Goal: Transaction & Acquisition: Purchase product/service

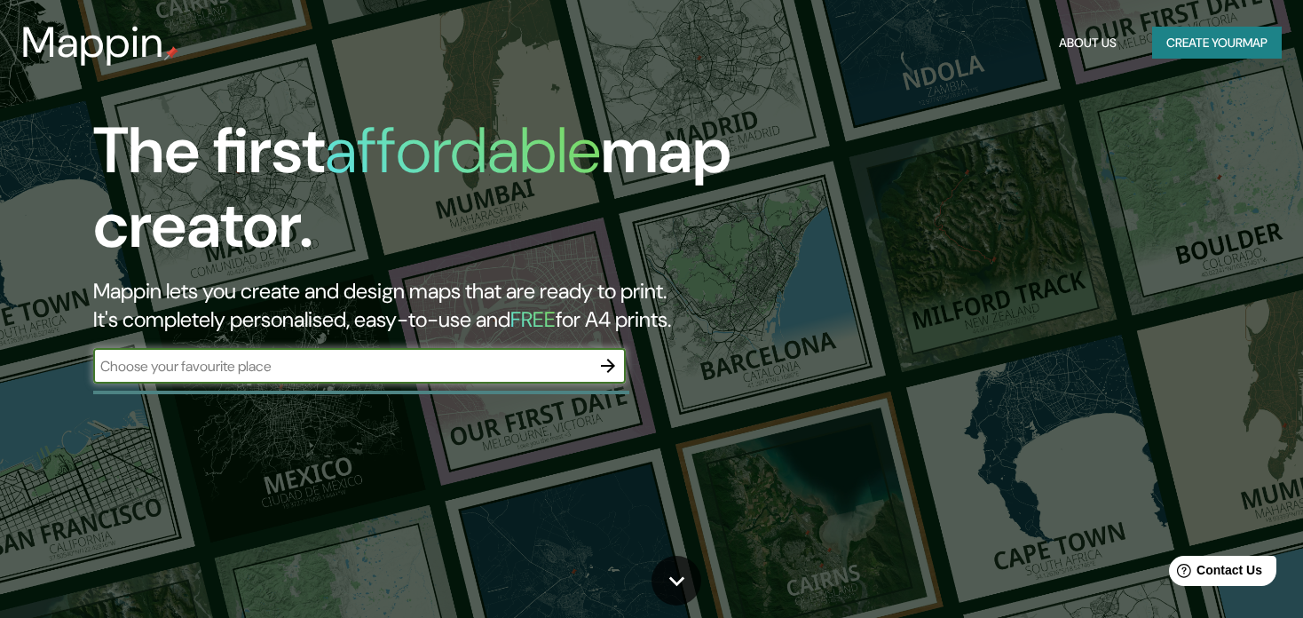
click at [436, 367] on input "text" at bounding box center [341, 366] width 497 height 20
type input "chongos bajo [GEOGRAPHIC_DATA]"
click at [611, 368] on icon "button" at bounding box center [608, 366] width 14 height 14
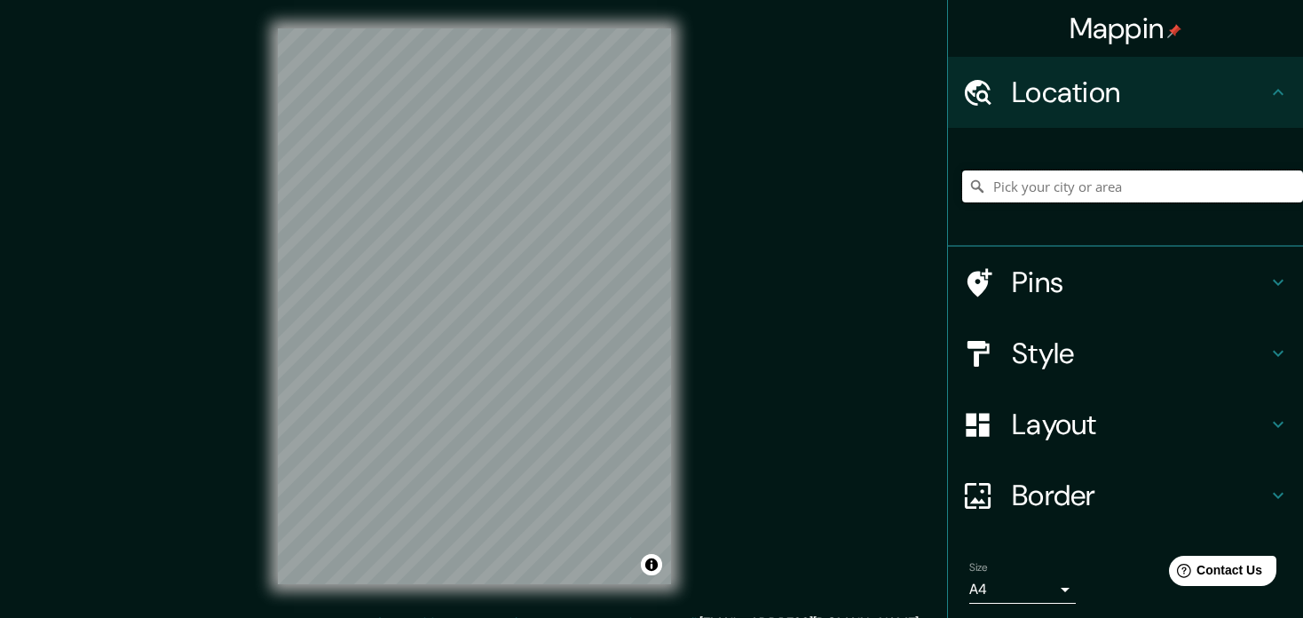
click at [1000, 189] on input "Pick your city or area" at bounding box center [1132, 186] width 341 height 32
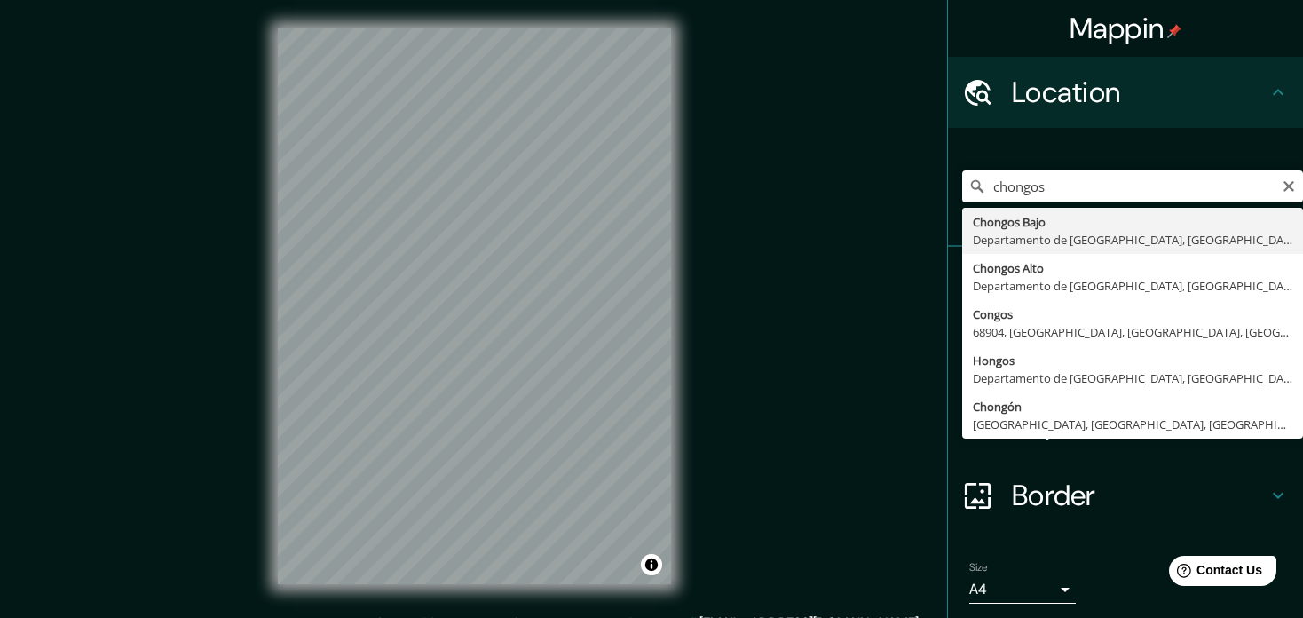
type input "[GEOGRAPHIC_DATA], [GEOGRAPHIC_DATA], [GEOGRAPHIC_DATA]"
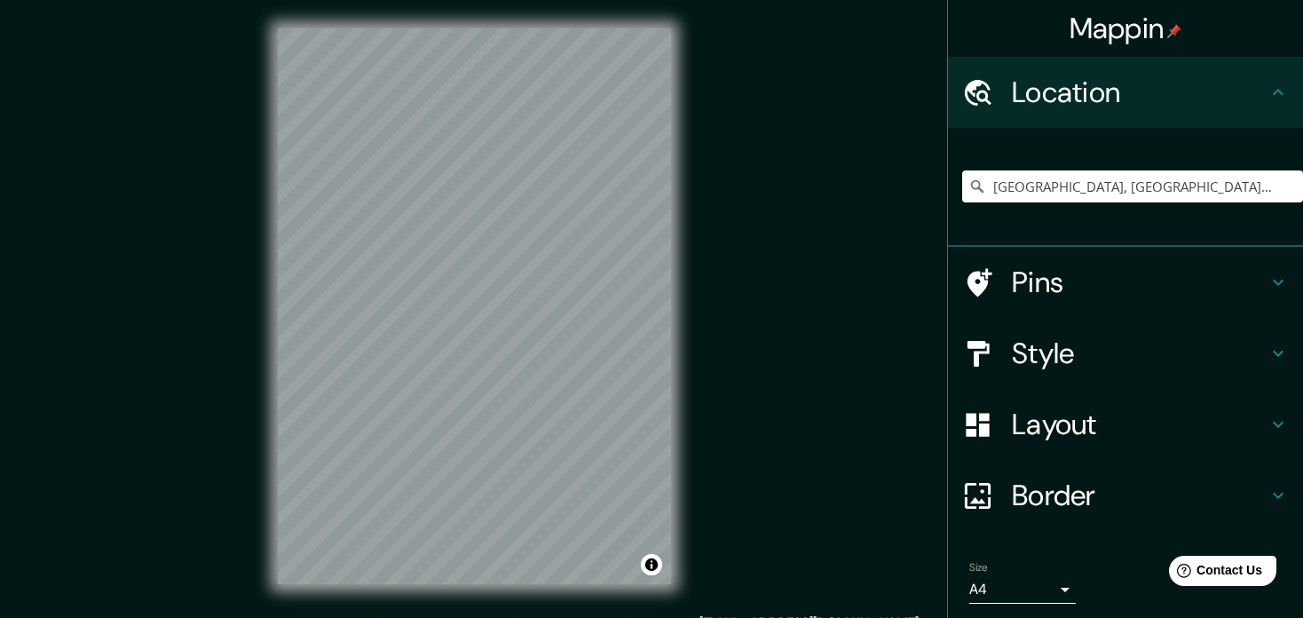
click at [721, 359] on div "Mappin Location [GEOGRAPHIC_DATA], [GEOGRAPHIC_DATA], [GEOGRAPHIC_DATA] Pins St…" at bounding box center [651, 320] width 1303 height 641
click at [1035, 360] on h4 "Style" at bounding box center [1140, 354] width 256 height 36
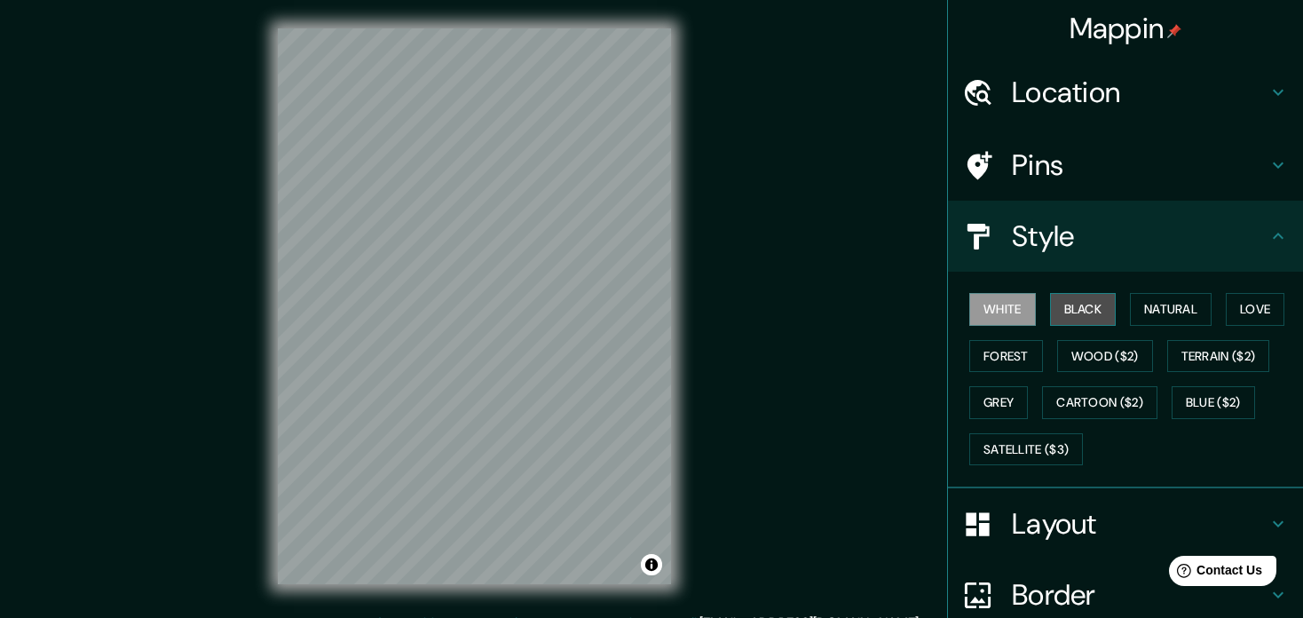
click at [1082, 307] on button "Black" at bounding box center [1083, 309] width 67 height 33
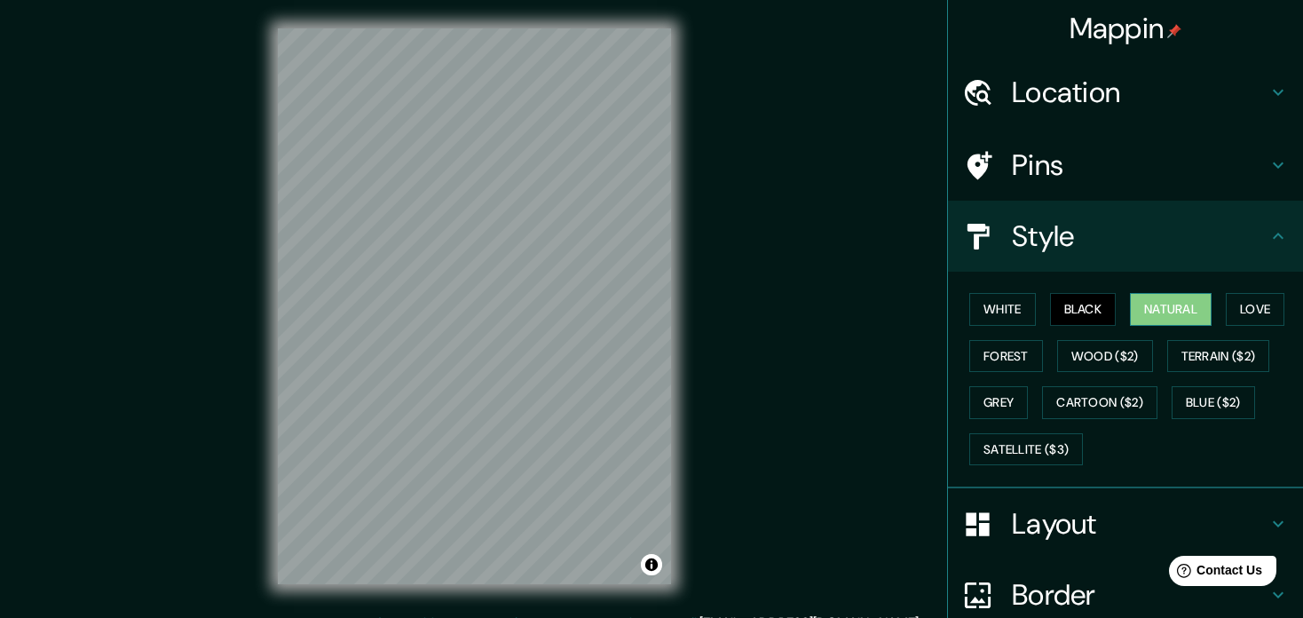
click at [1150, 311] on button "Natural" at bounding box center [1171, 309] width 82 height 33
click at [1244, 308] on button "Love" at bounding box center [1255, 309] width 59 height 33
click at [1081, 315] on button "Black" at bounding box center [1083, 309] width 67 height 33
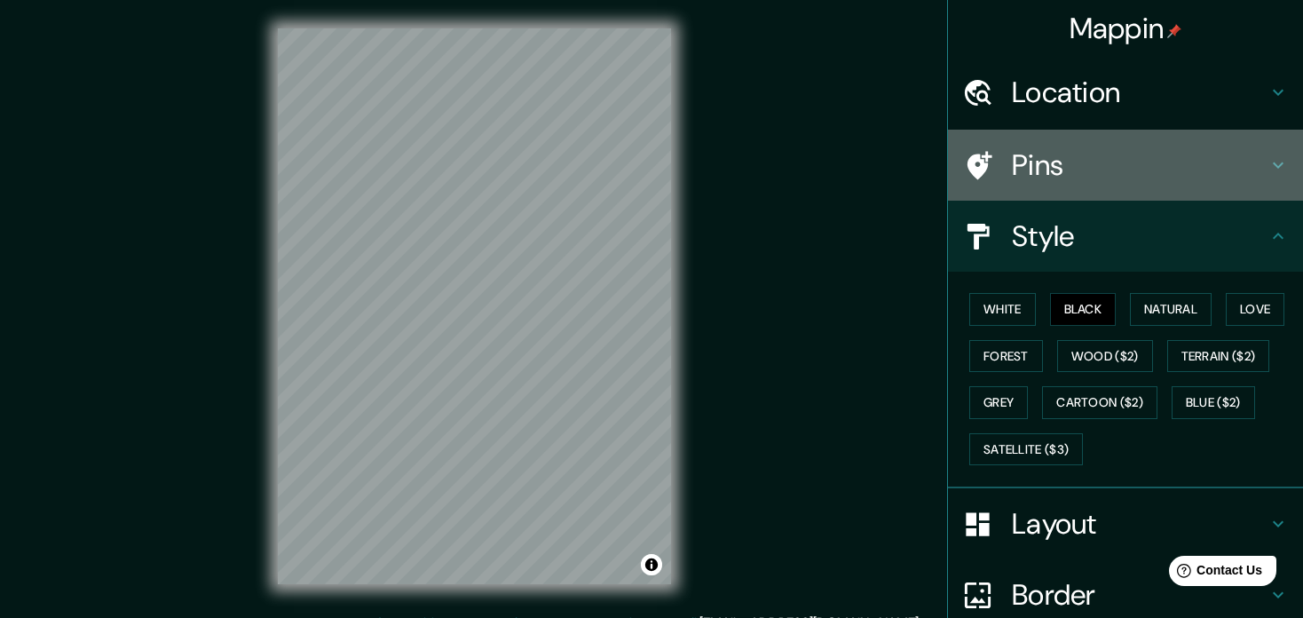
click at [1055, 150] on h4 "Pins" at bounding box center [1140, 165] width 256 height 36
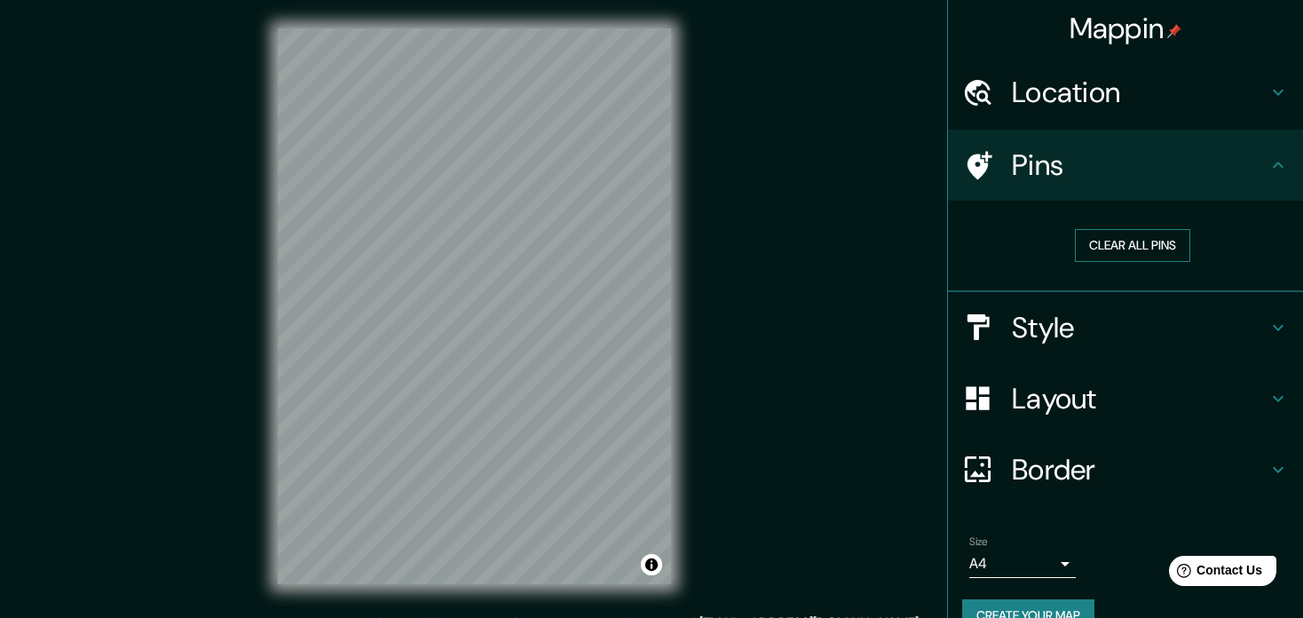
click at [1126, 249] on button "Clear all pins" at bounding box center [1132, 245] width 115 height 33
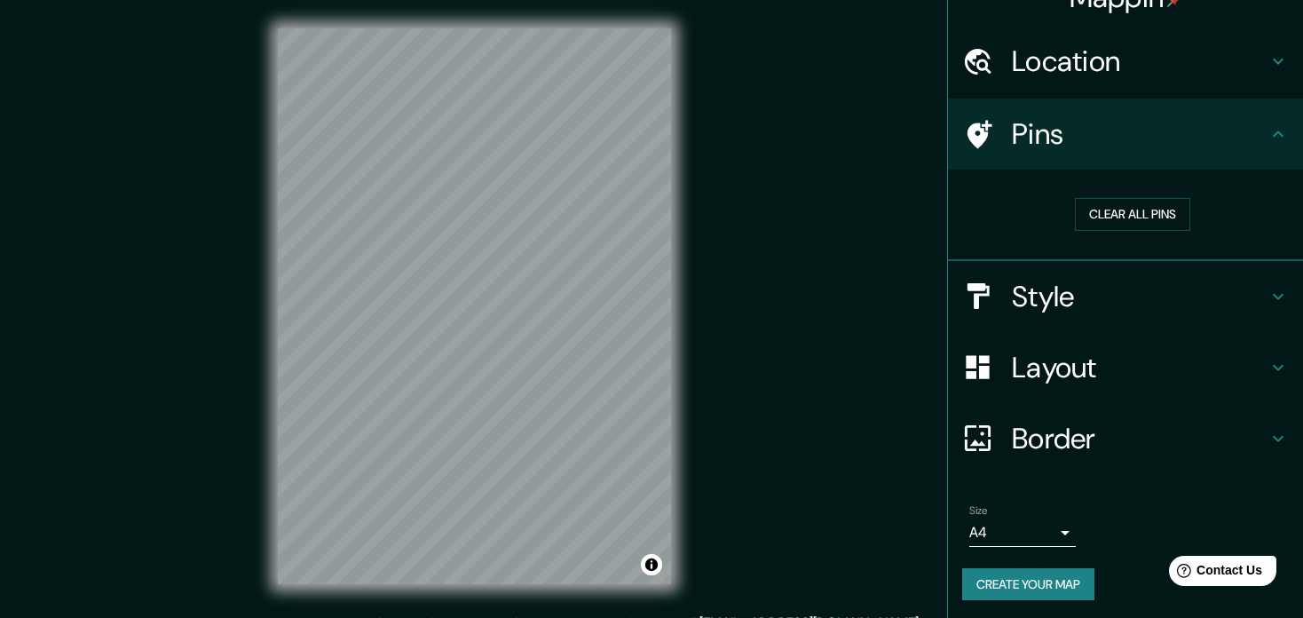
scroll to position [33, 0]
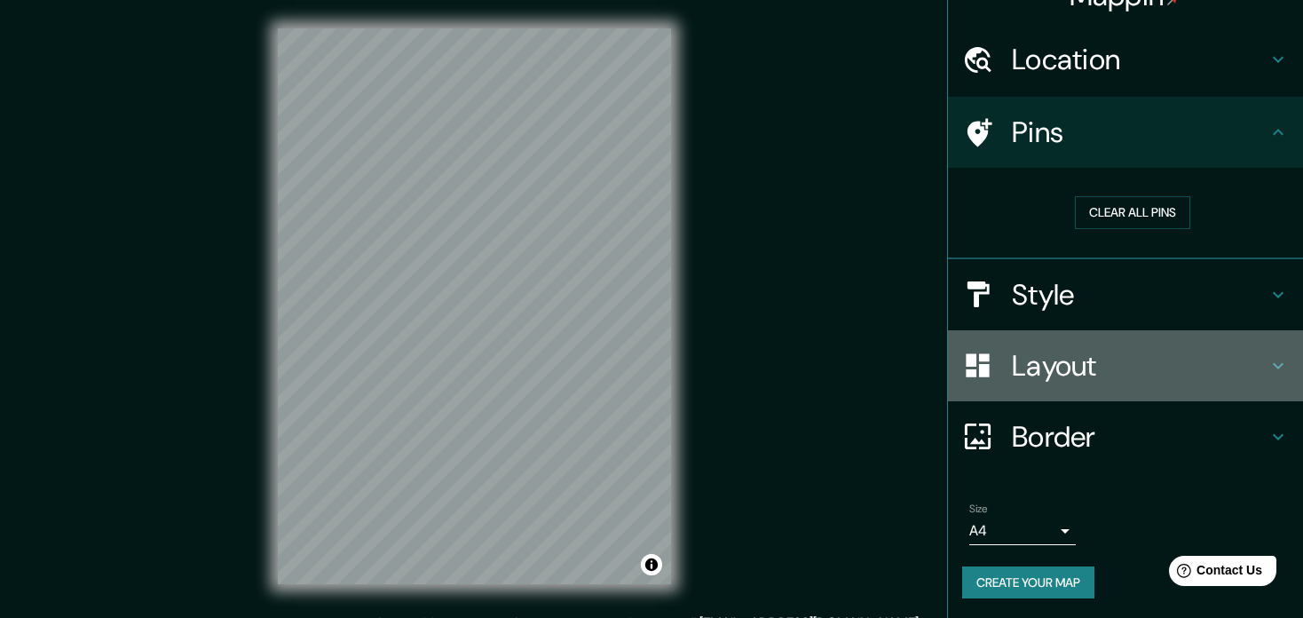
click at [1084, 374] on h4 "Layout" at bounding box center [1140, 366] width 256 height 36
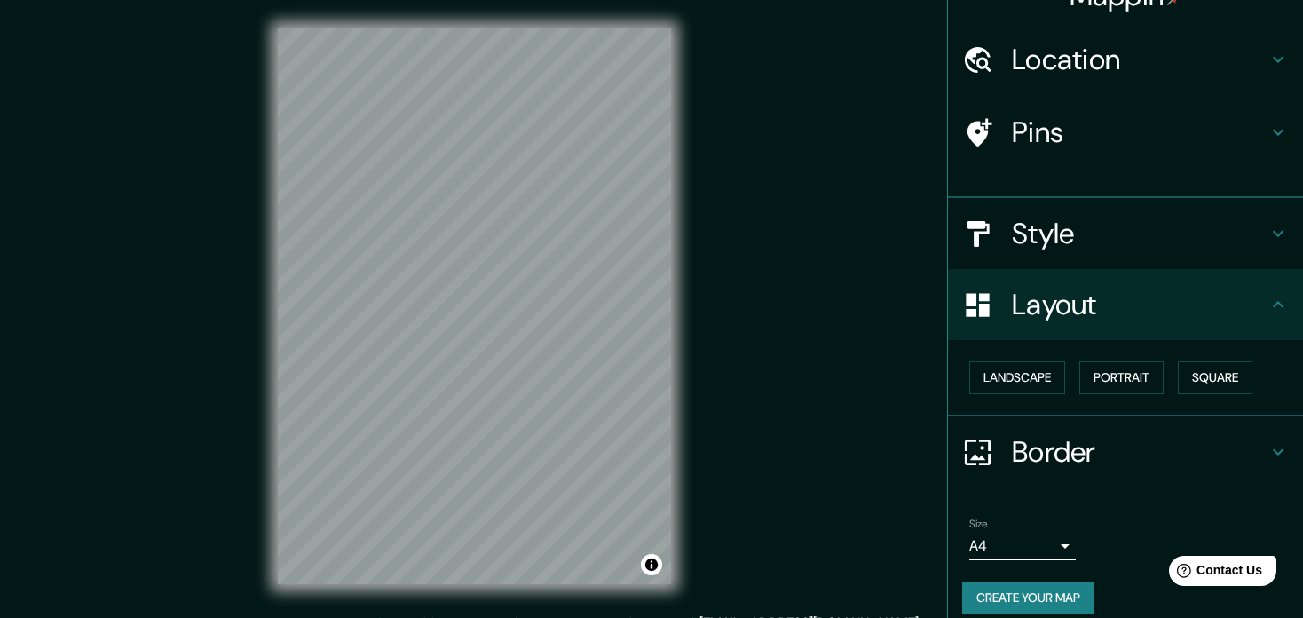
scroll to position [19, 0]
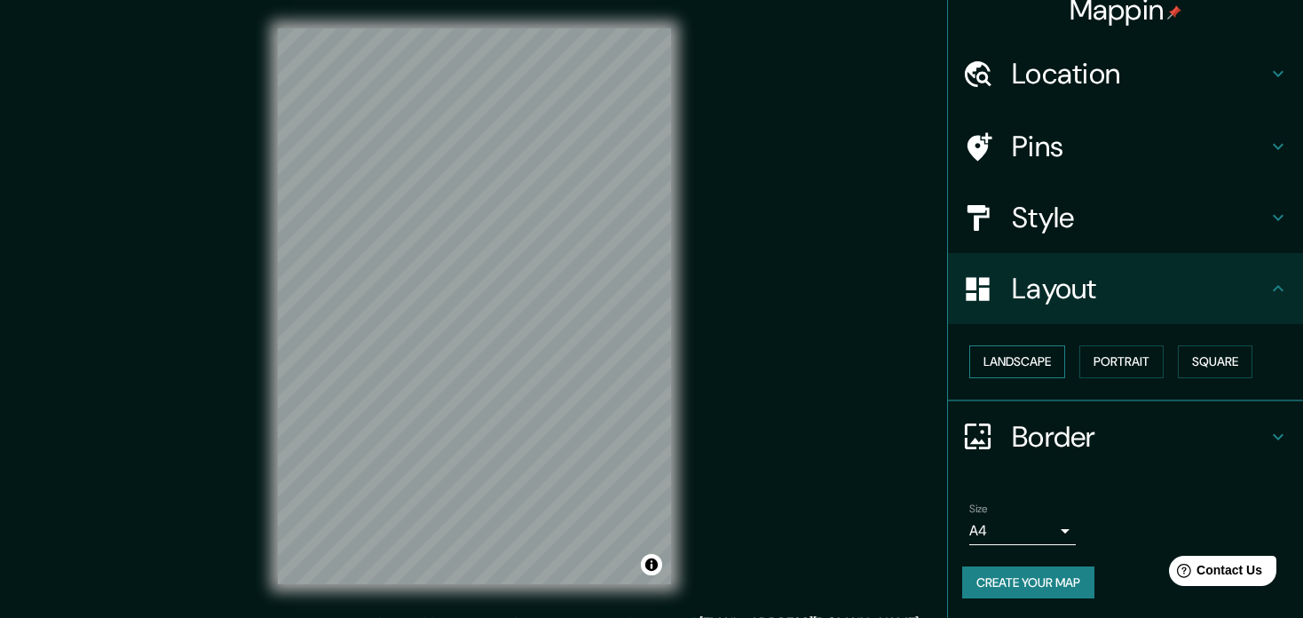
click at [1029, 367] on button "Landscape" at bounding box center [1017, 361] width 96 height 33
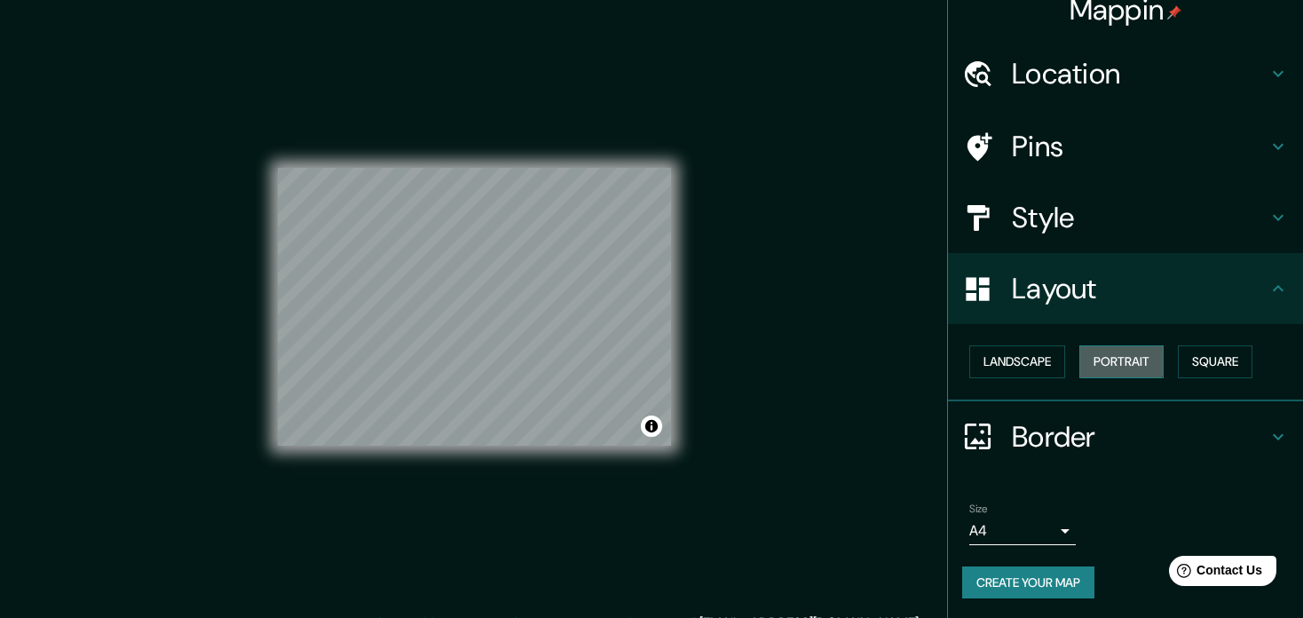
click at [1104, 354] on button "Portrait" at bounding box center [1121, 361] width 84 height 33
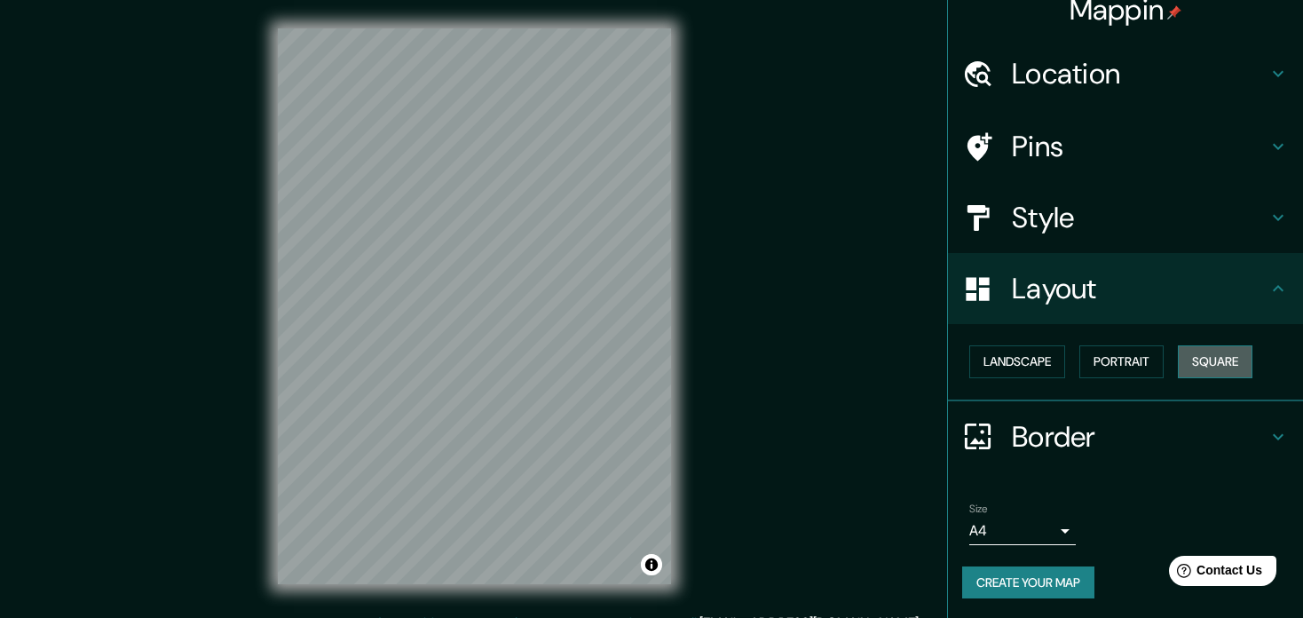
click at [1190, 349] on button "Square" at bounding box center [1215, 361] width 75 height 33
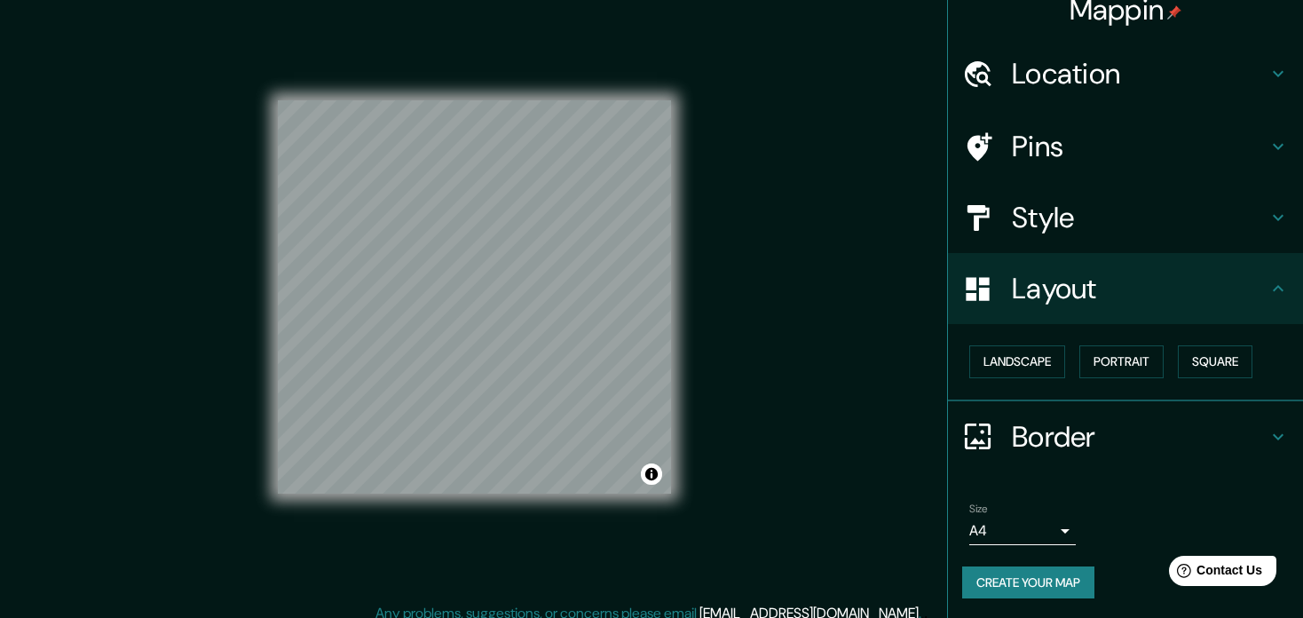
scroll to position [23, 0]
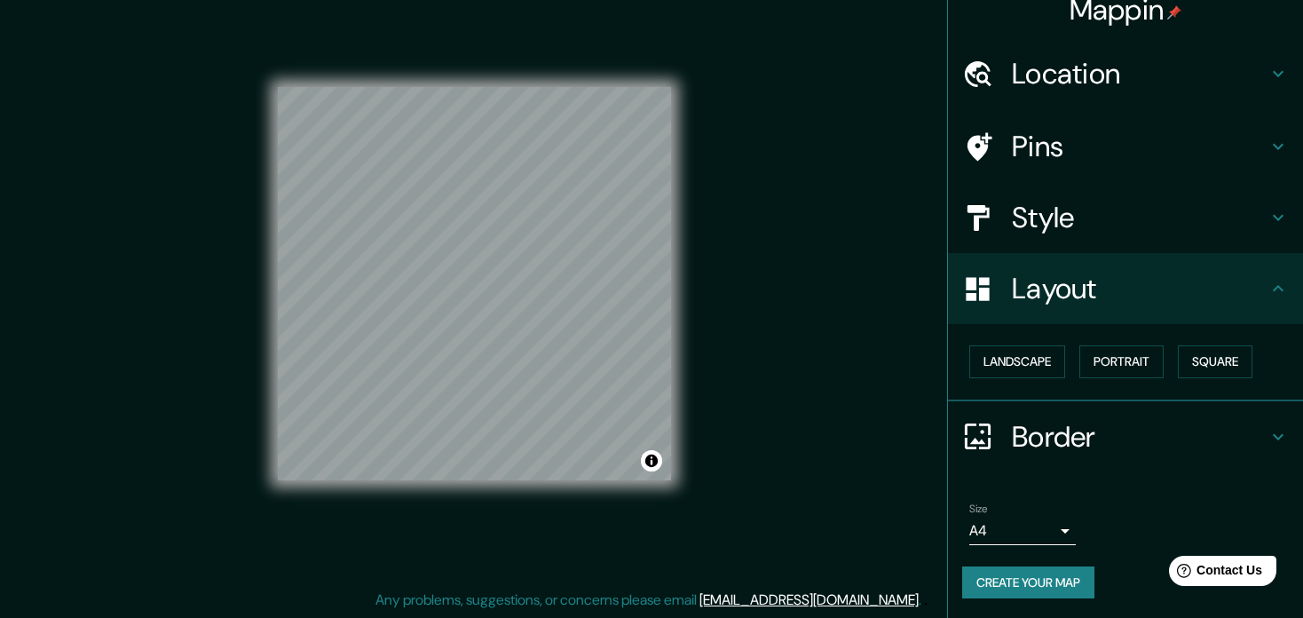
click at [1073, 448] on h4 "Border" at bounding box center [1140, 437] width 256 height 36
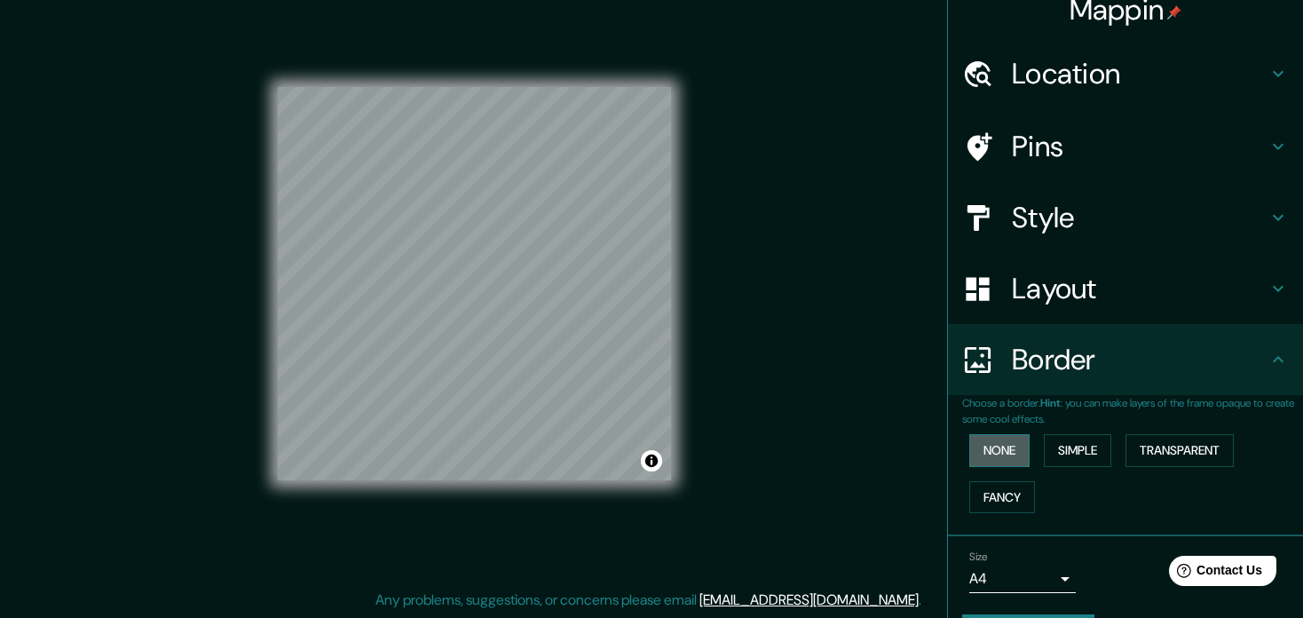
click at [972, 449] on button "None" at bounding box center [999, 450] width 60 height 33
drag, startPoint x: 1050, startPoint y: 447, endPoint x: 1082, endPoint y: 447, distance: 32.0
click at [1052, 447] on button "Simple" at bounding box center [1077, 450] width 67 height 33
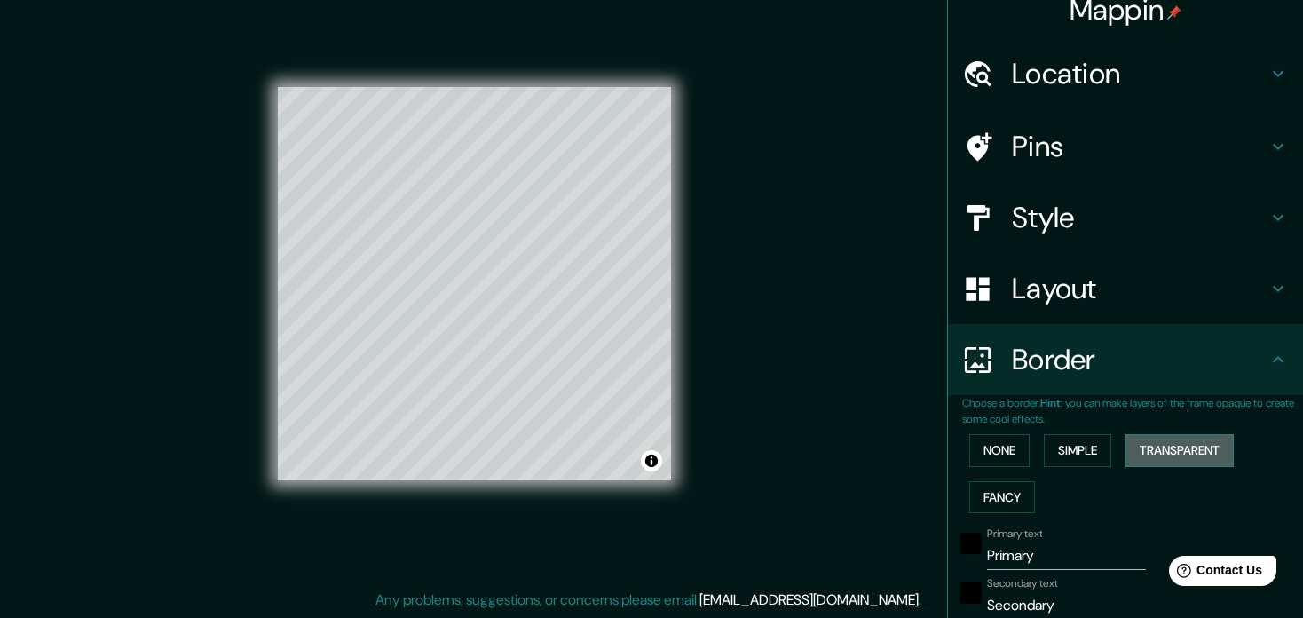
drag, startPoint x: 1114, startPoint y: 452, endPoint x: 1153, endPoint y: 452, distance: 39.1
click at [1135, 452] on button "Transparent" at bounding box center [1180, 450] width 108 height 33
